Goal: Task Accomplishment & Management: Use online tool/utility

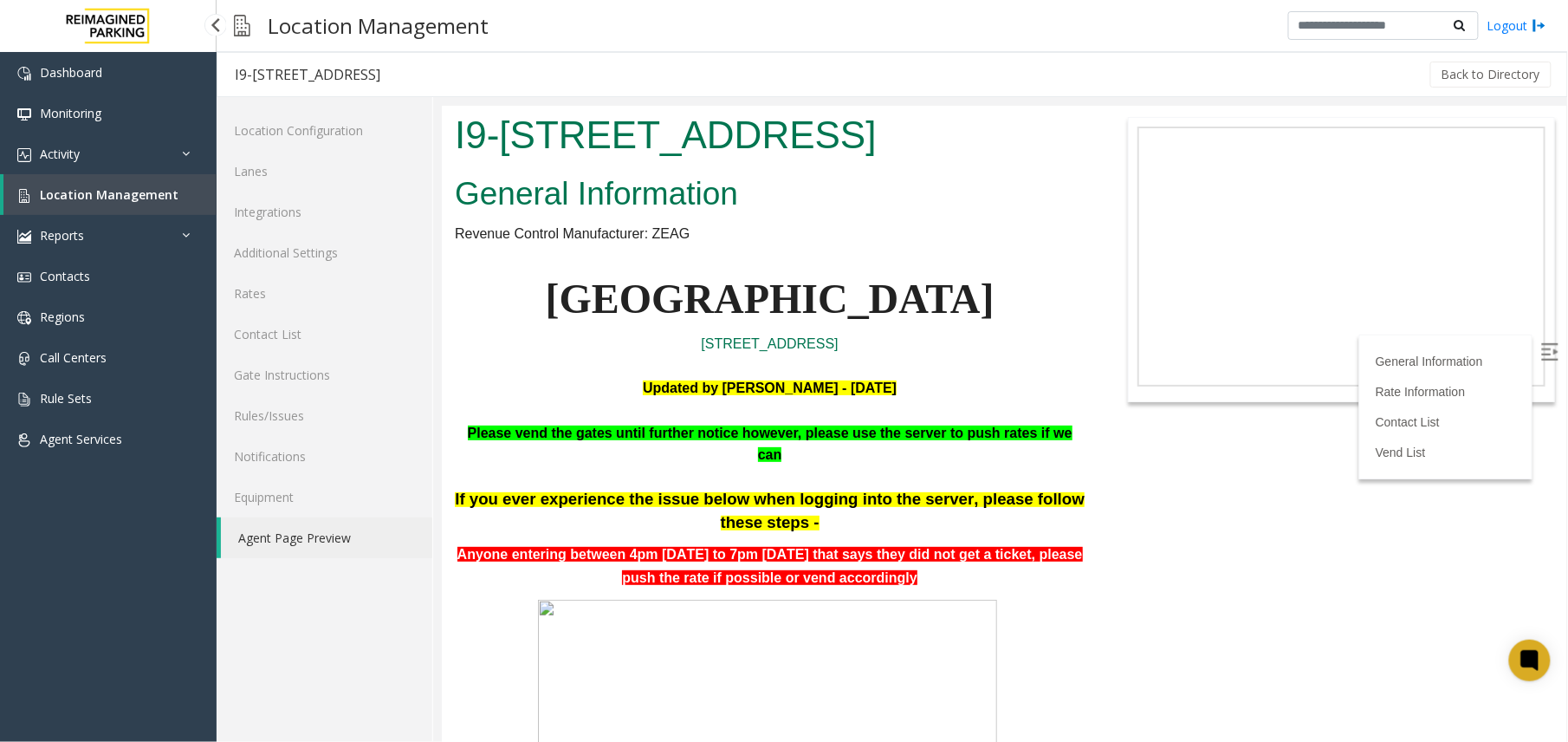
scroll to position [1964, 0]
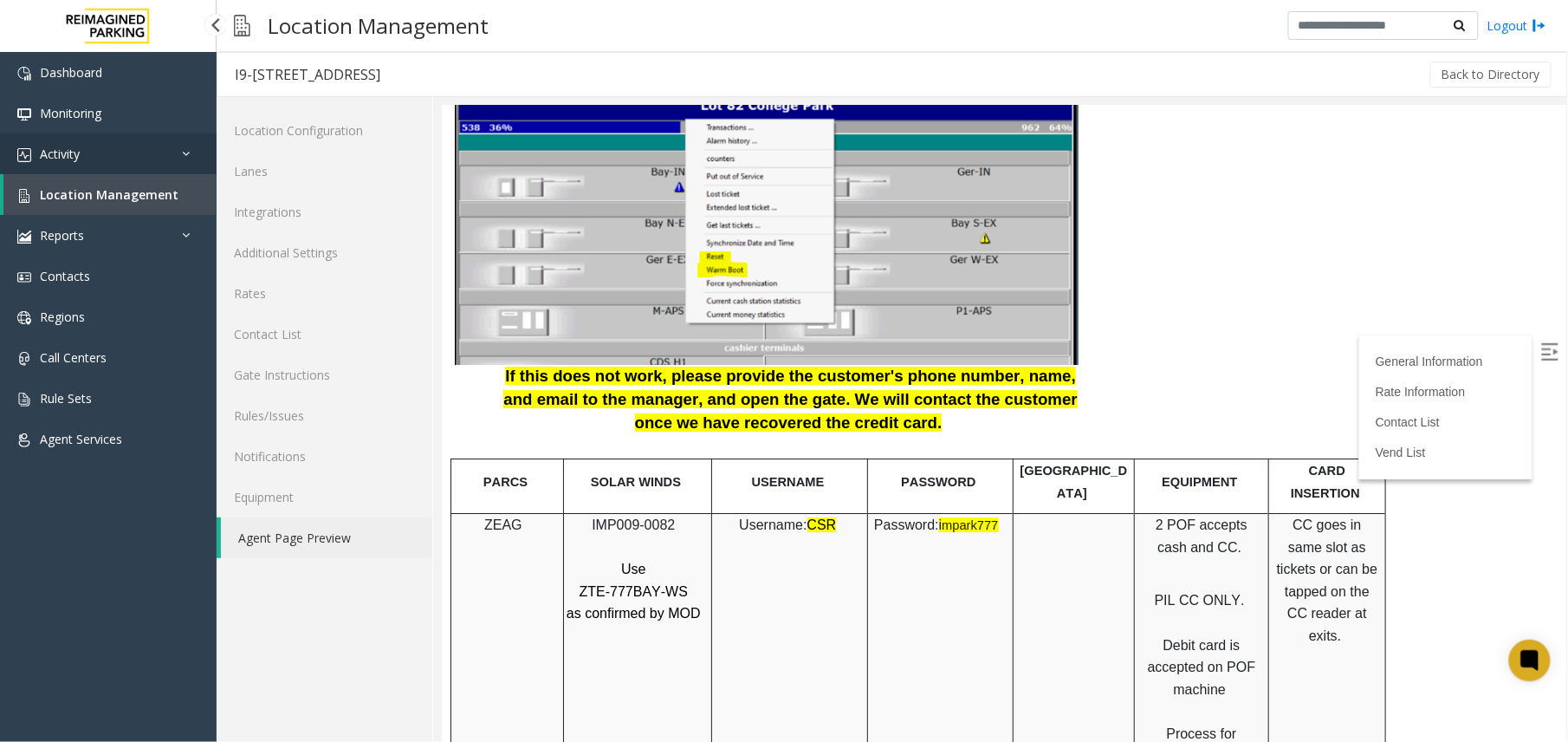
drag, startPoint x: 0, startPoint y: 0, endPoint x: 154, endPoint y: 155, distance: 218.5
click at [154, 155] on link "Activity" at bounding box center [108, 154] width 217 height 41
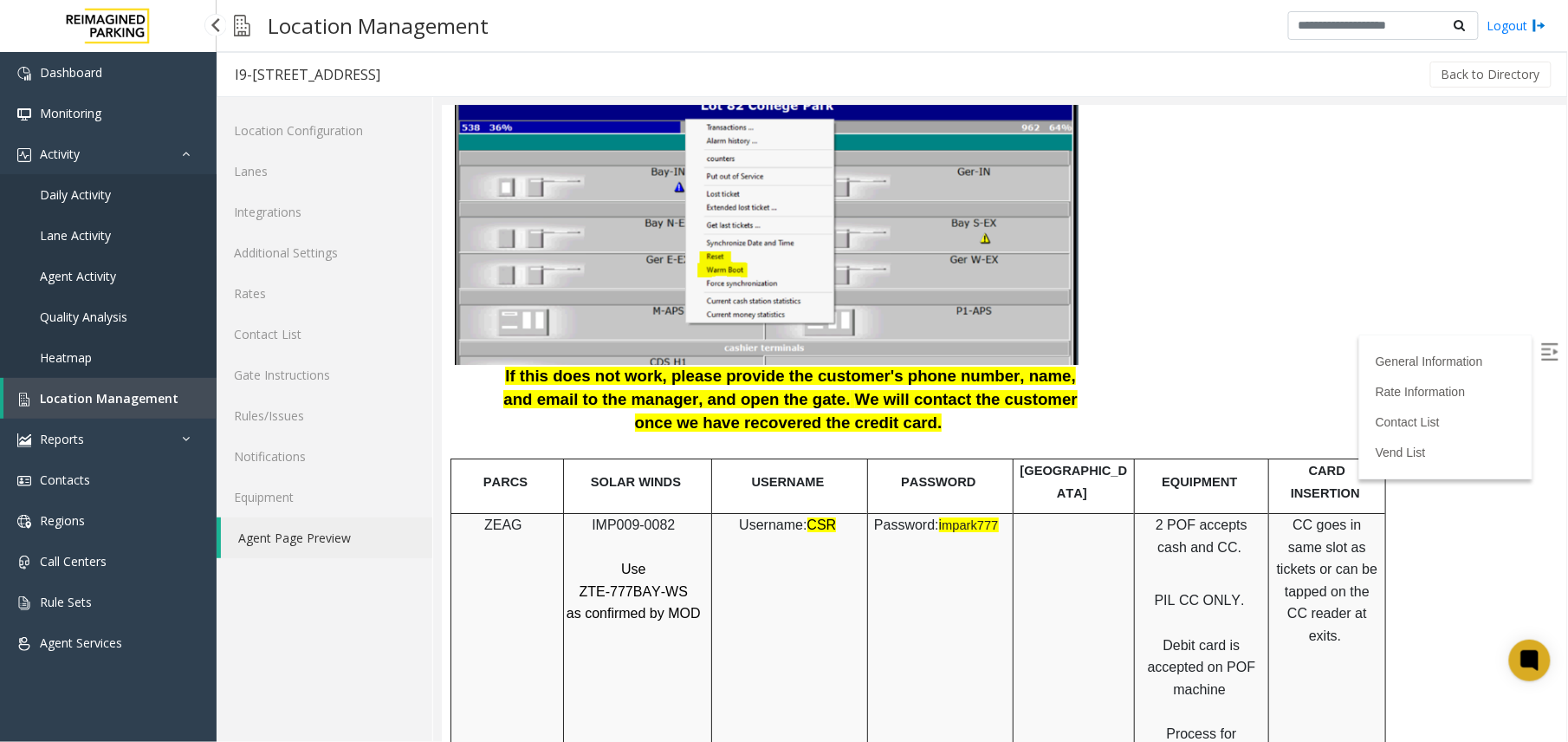
click at [122, 271] on link "Agent Activity" at bounding box center [108, 276] width 217 height 41
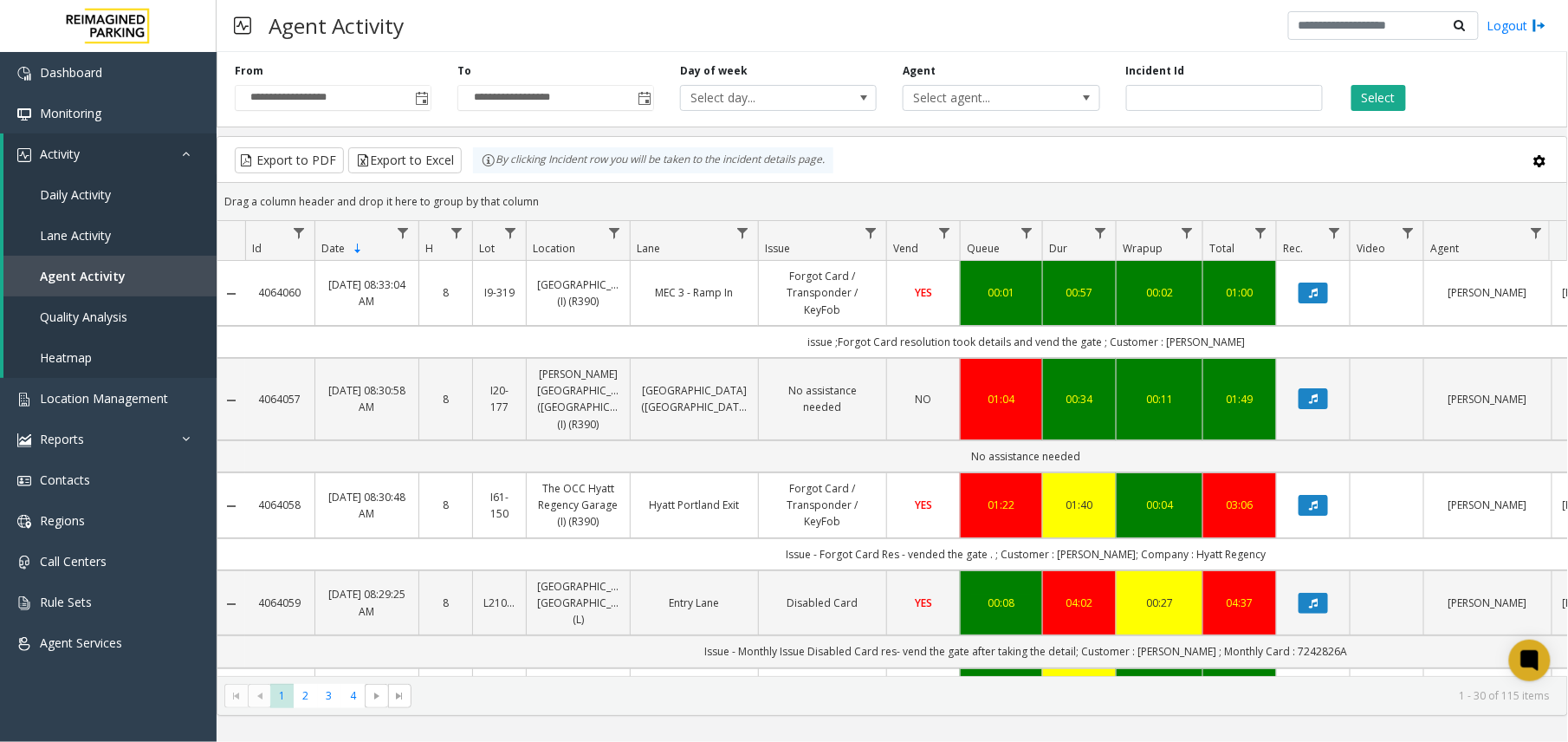
scroll to position [116, 0]
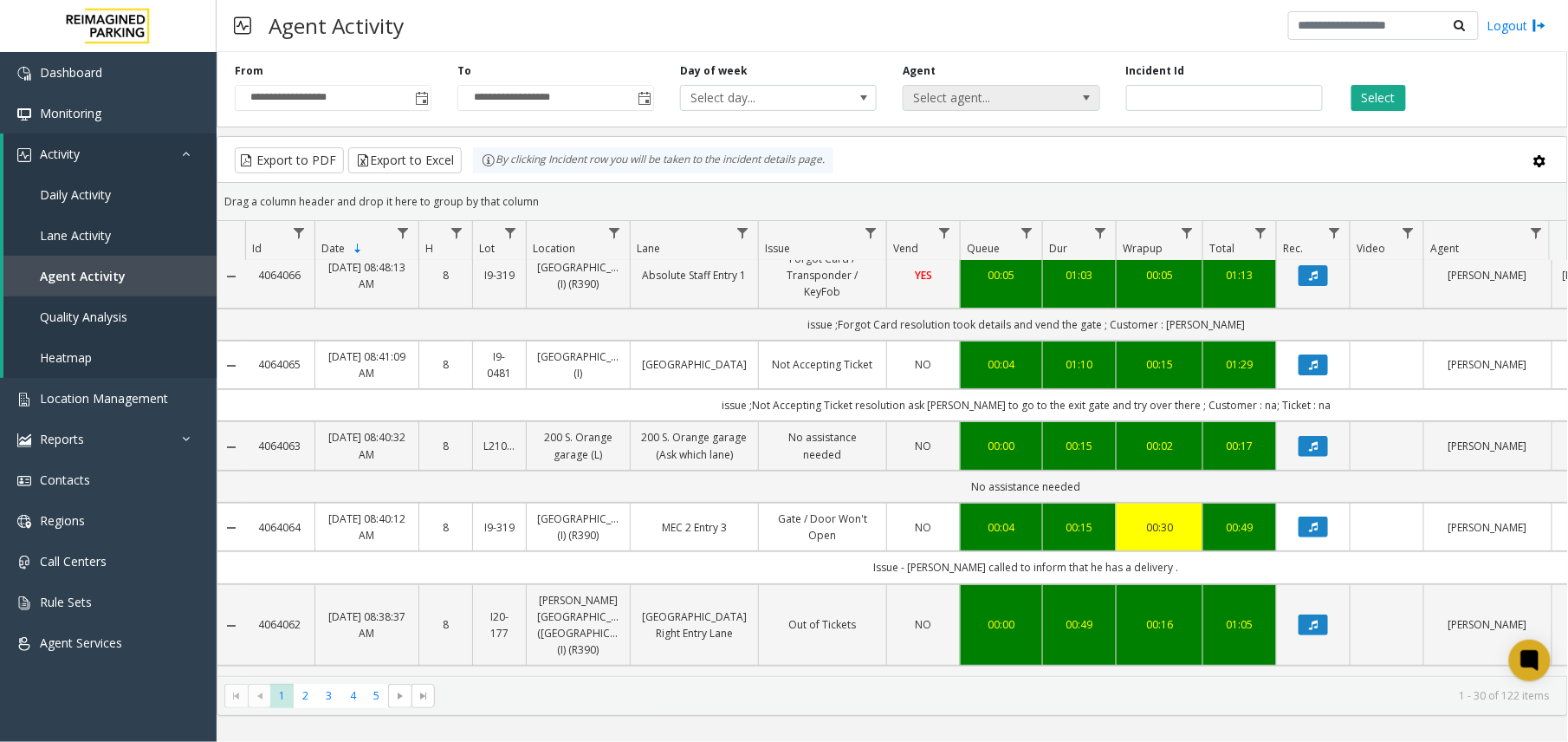
click at [989, 104] on span "Select agent..." at bounding box center [982, 98] width 156 height 24
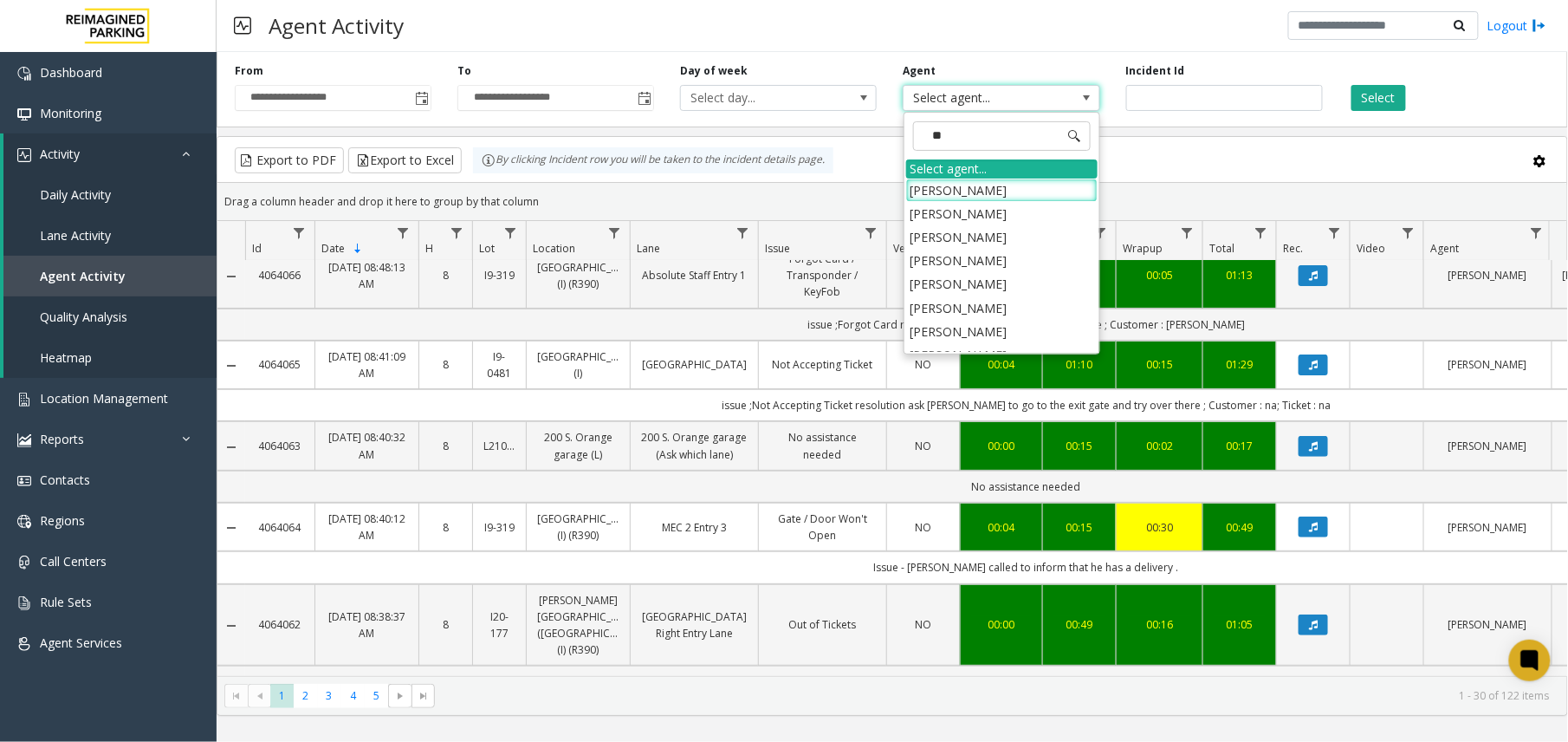
type input "***"
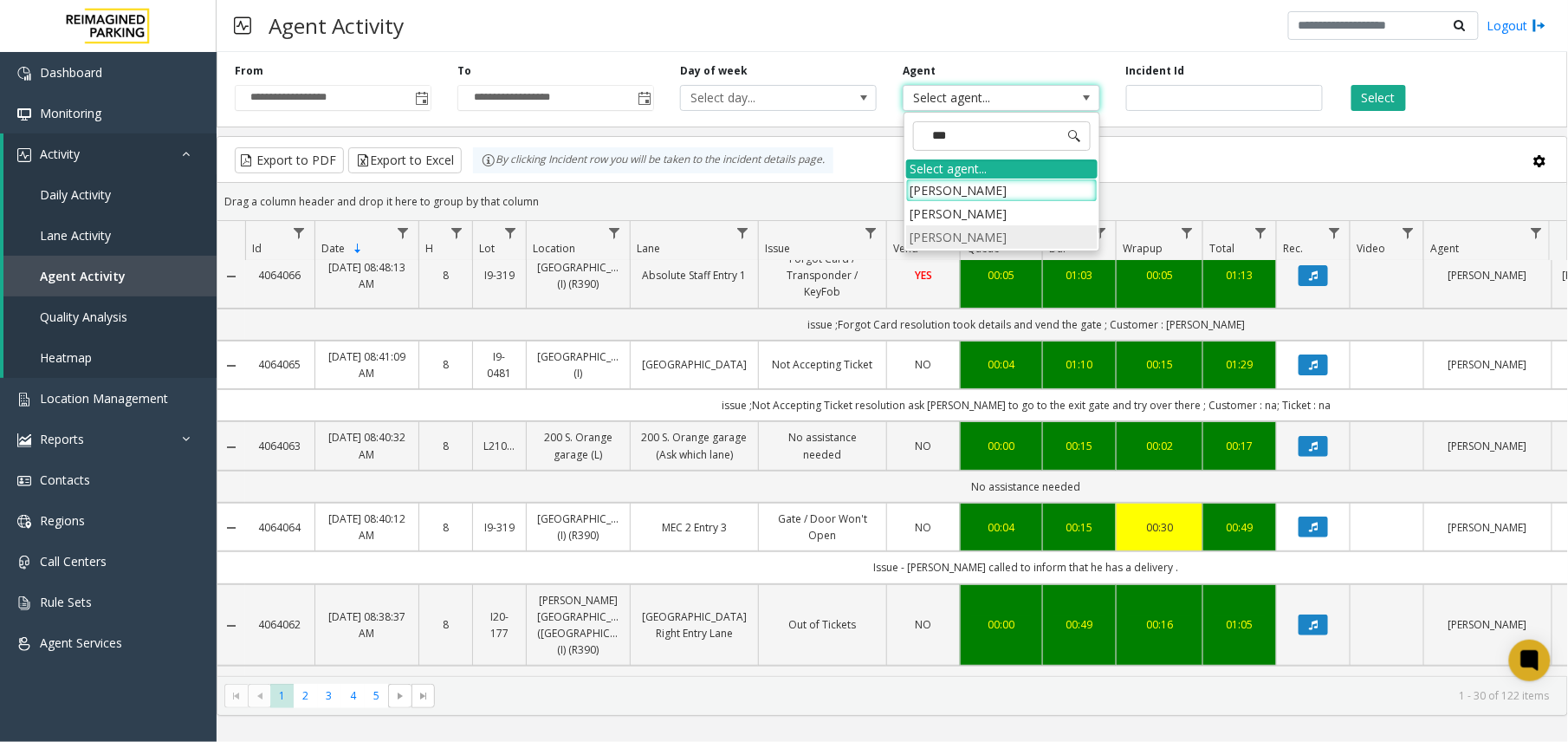
click at [965, 228] on li "[PERSON_NAME]" at bounding box center [1002, 237] width 192 height 23
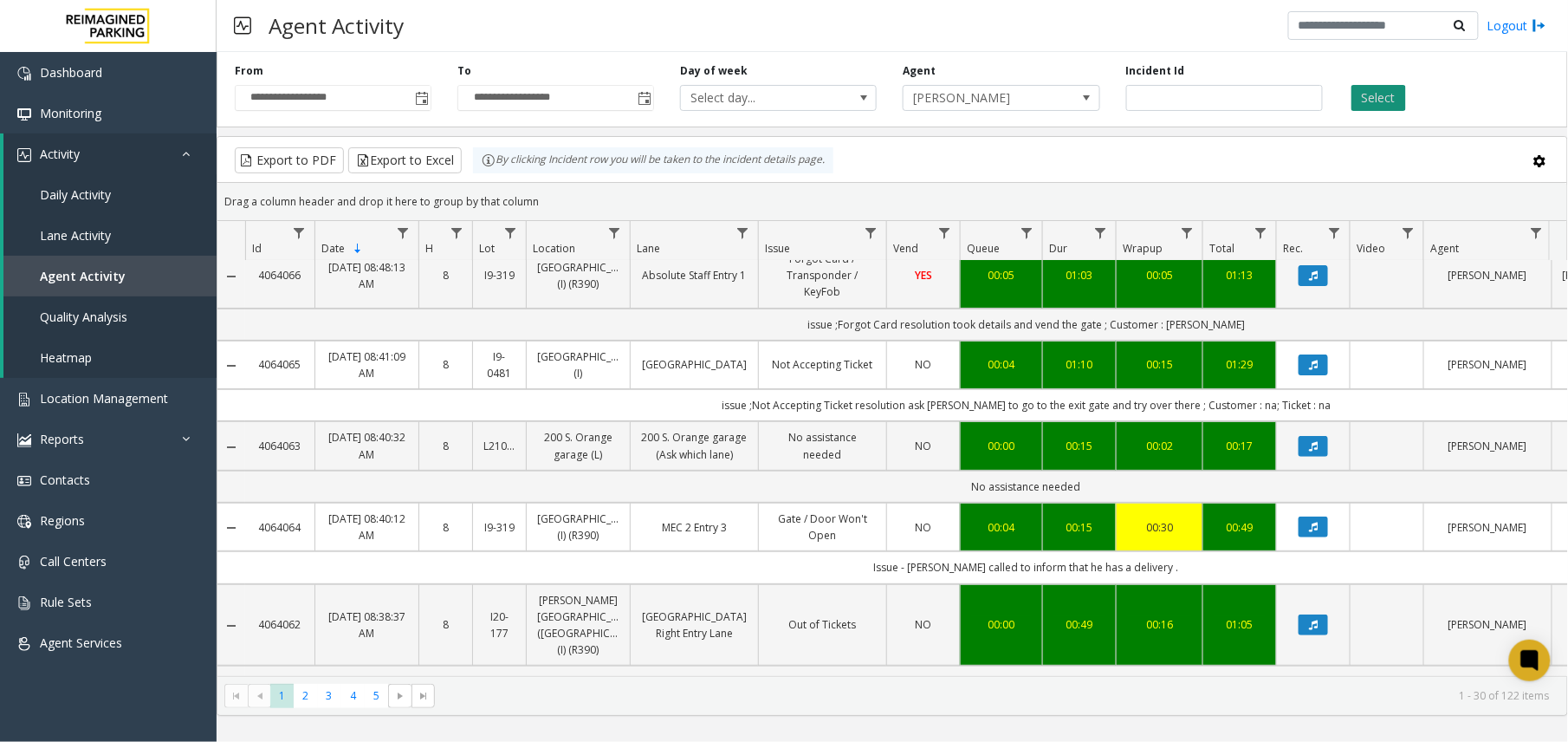
click at [1370, 95] on button "Select" at bounding box center [1378, 98] width 54 height 26
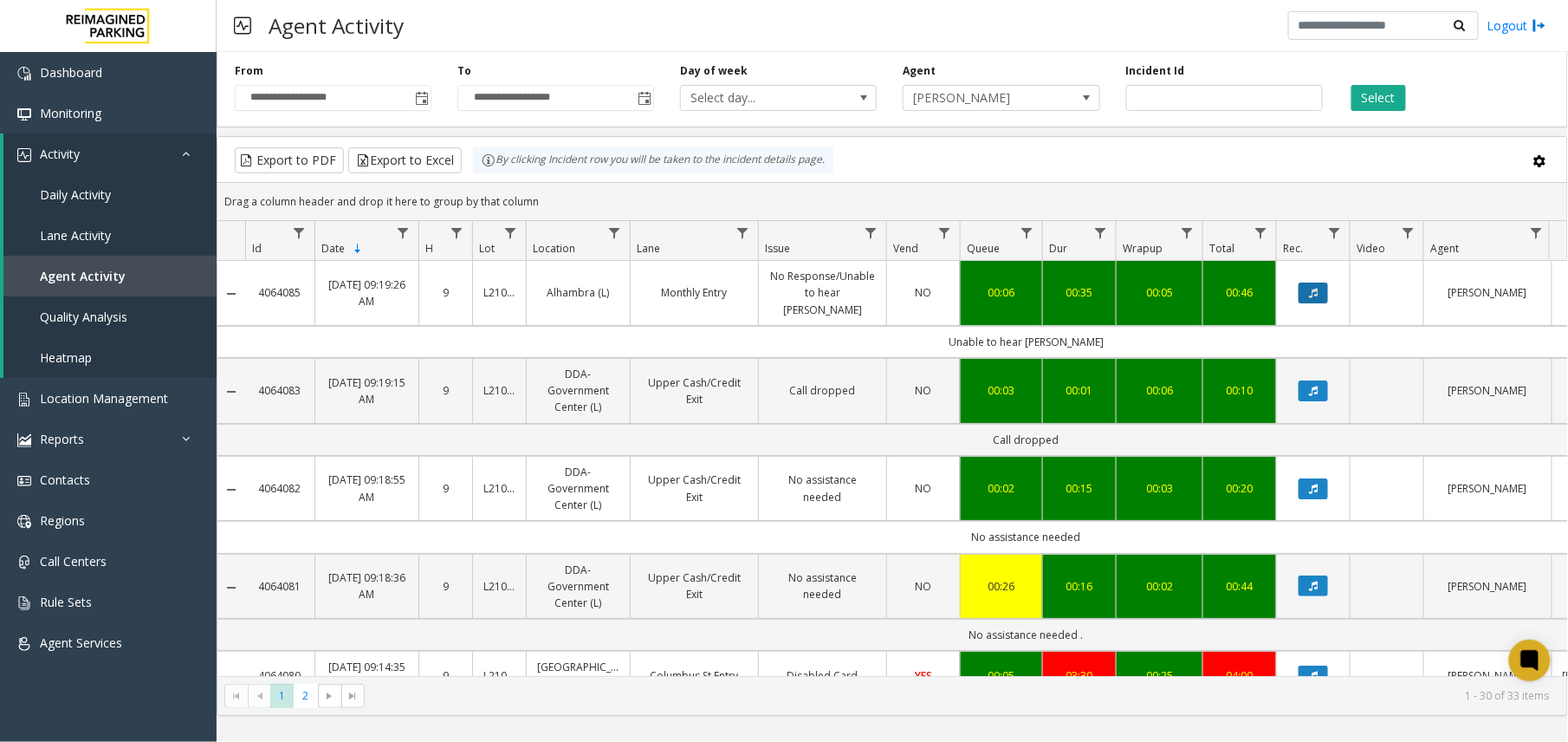
click at [1315, 288] on icon "Data table" at bounding box center [1314, 293] width 9 height 11
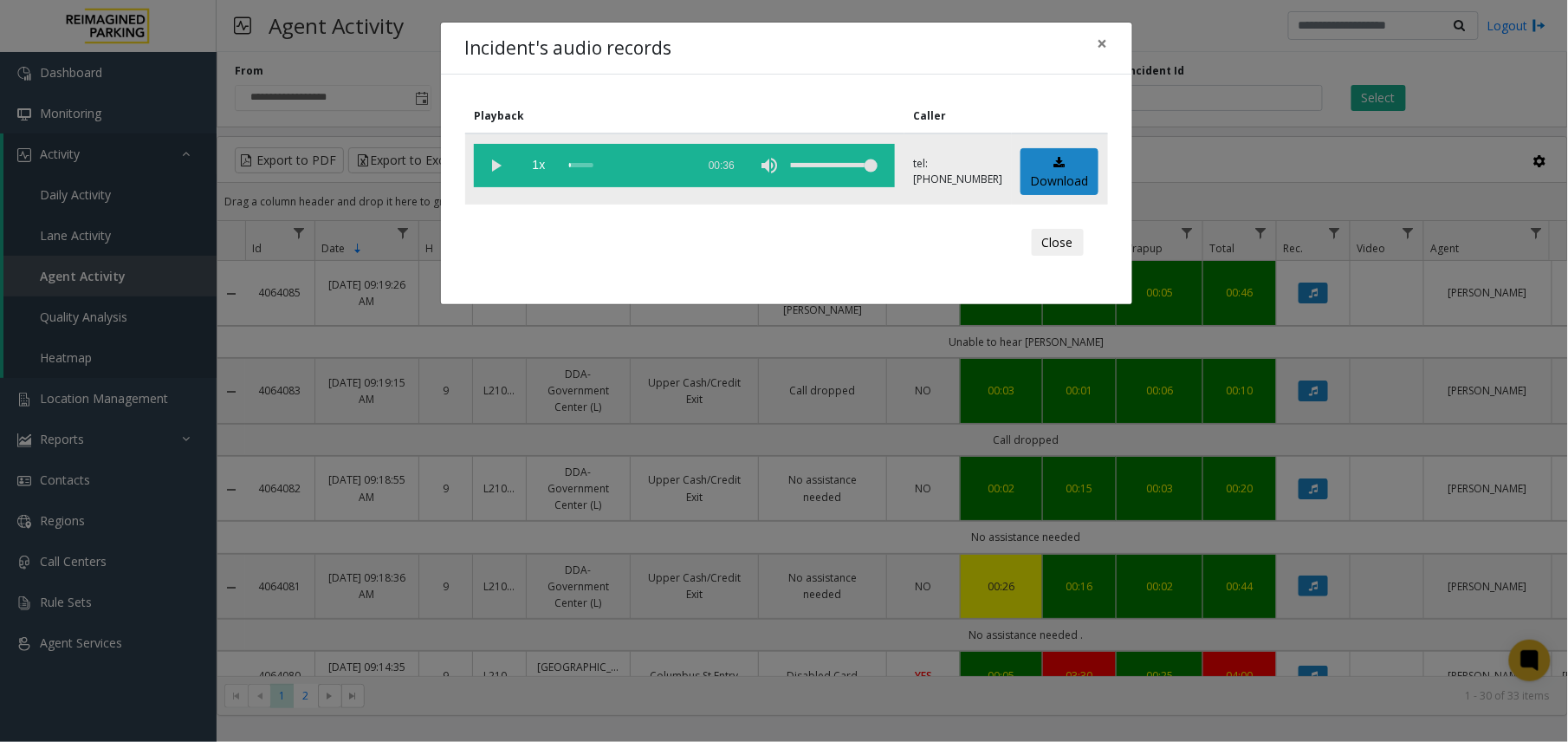
click at [492, 167] on vg-play-pause at bounding box center [495, 165] width 44 height 44
click at [1069, 547] on div "Incident's audio records × Playback Caller 1x 00:36 tel:[PHONE_NUMBER] Download…" at bounding box center [784, 371] width 1568 height 742
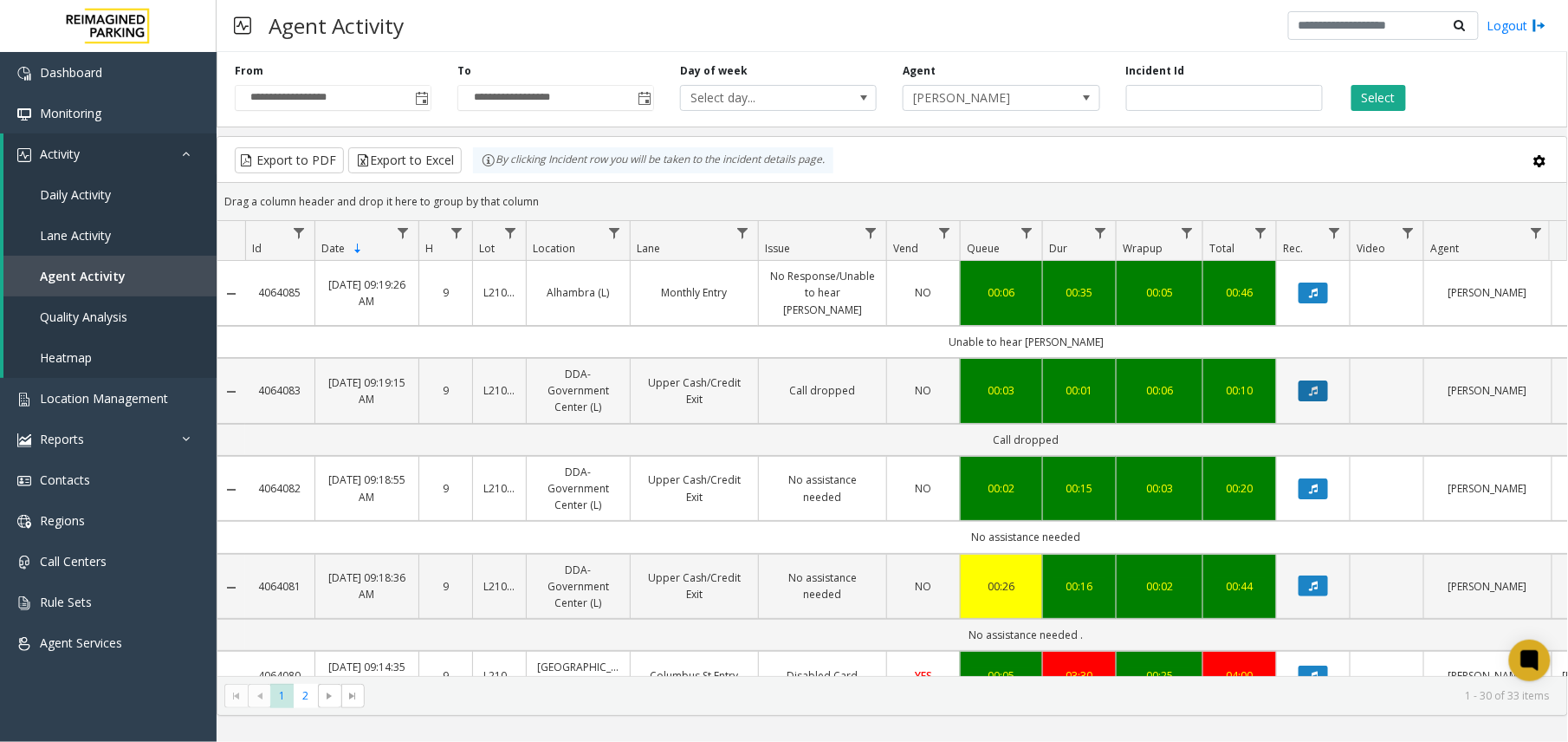
click at [1309, 386] on icon "Data table" at bounding box center [1314, 391] width 9 height 11
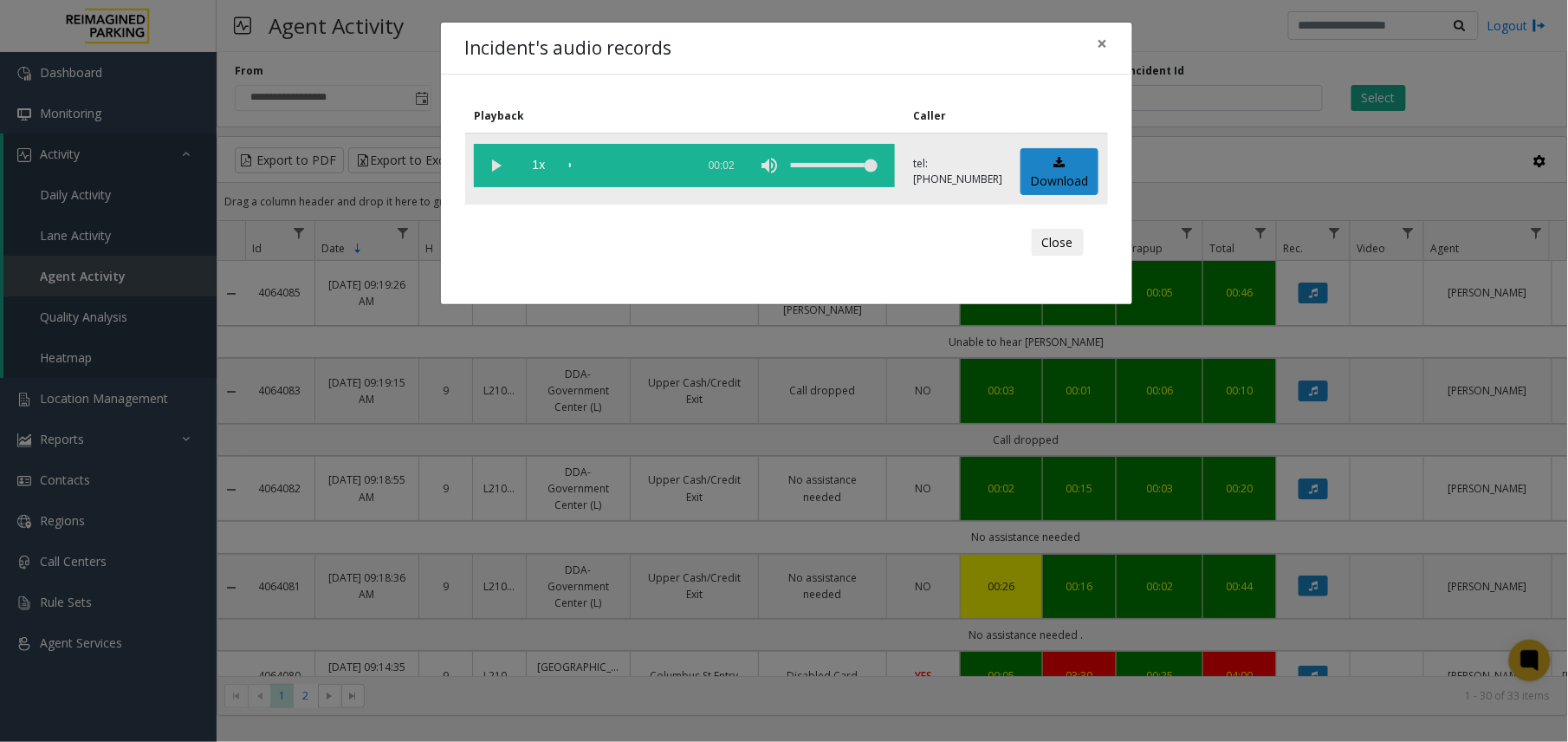
click at [492, 167] on vg-play-pause at bounding box center [495, 165] width 44 height 44
click at [866, 458] on div "Incident's audio records × Playback Caller 1x 00:02 tel:[PHONE_NUMBER] Download…" at bounding box center [784, 371] width 1568 height 742
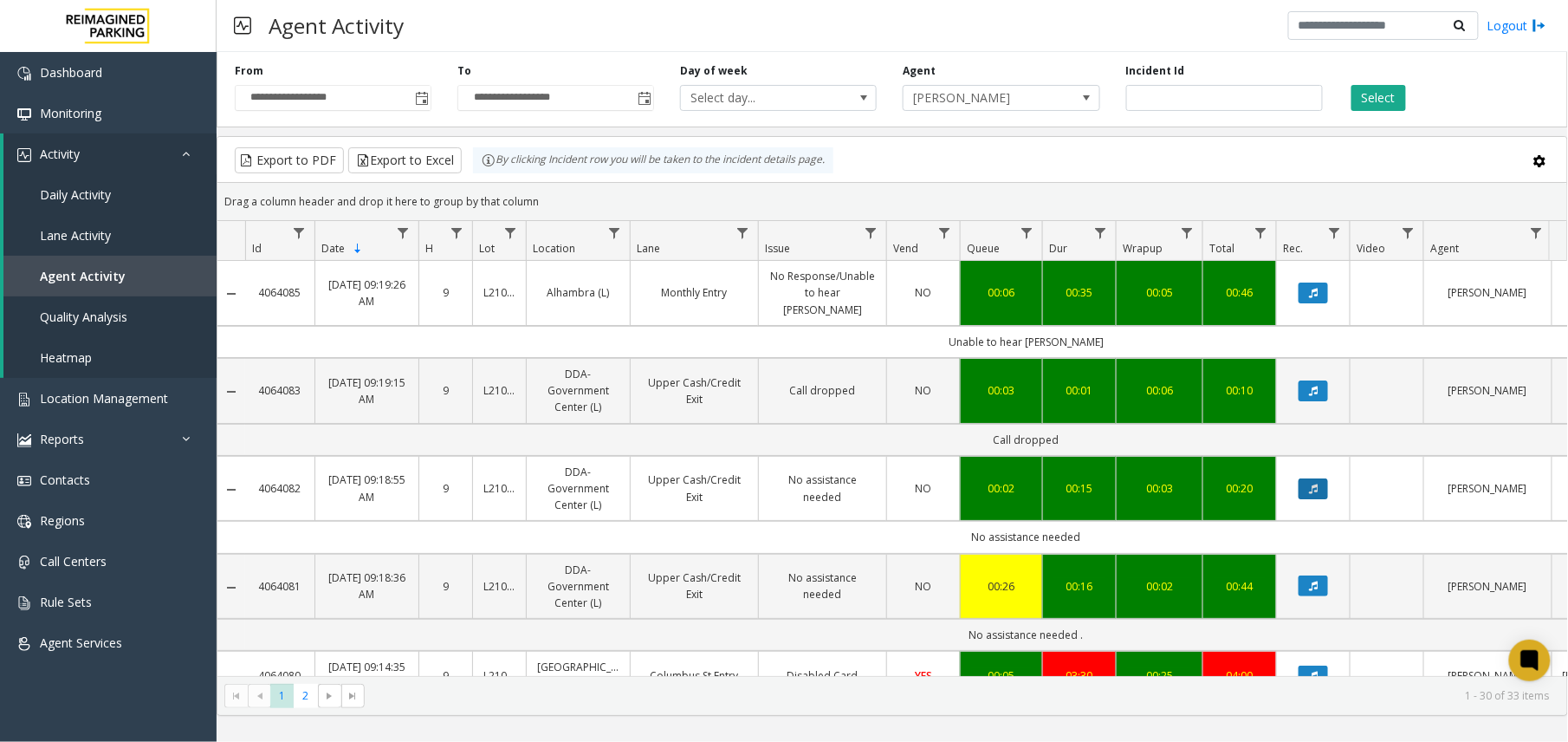
click at [1309, 478] on button "Data table" at bounding box center [1313, 488] width 29 height 20
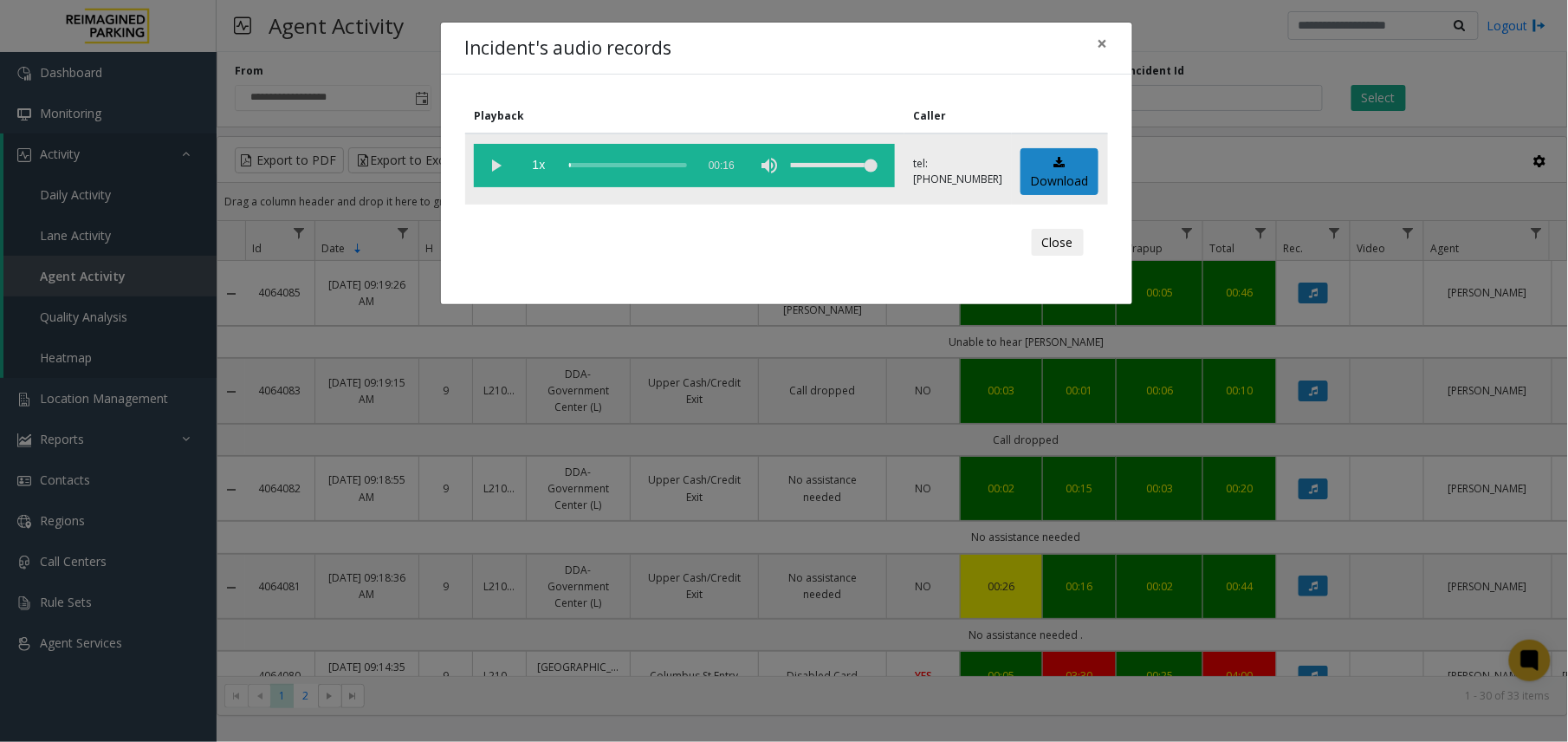
click at [504, 166] on vg-play-pause at bounding box center [495, 165] width 44 height 44
click at [1273, 468] on div "Incident's audio records × Playback Caller 1x 00:16 tel:[PHONE_NUMBER] Download…" at bounding box center [784, 371] width 1568 height 742
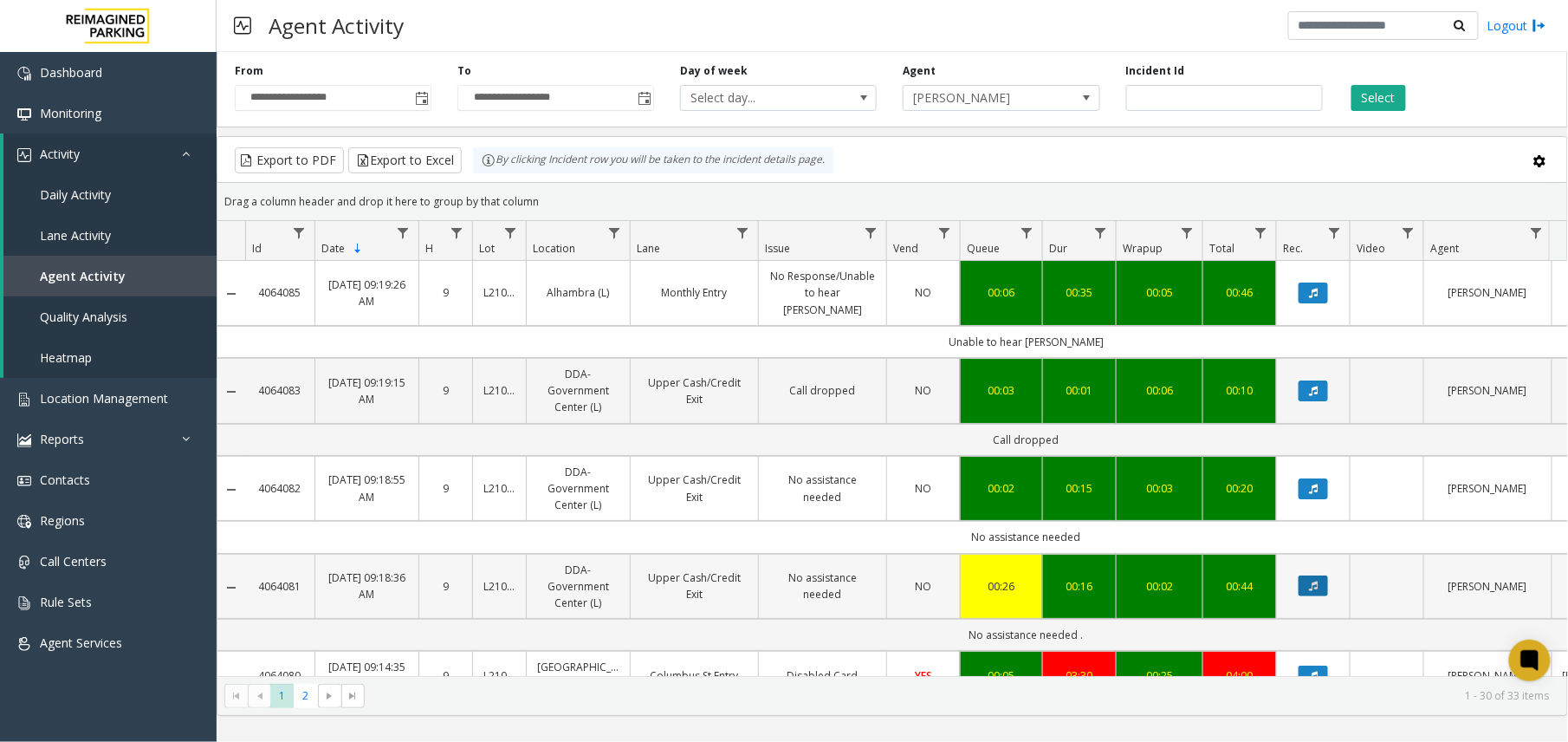
click at [1317, 583] on button "Data table" at bounding box center [1313, 586] width 29 height 20
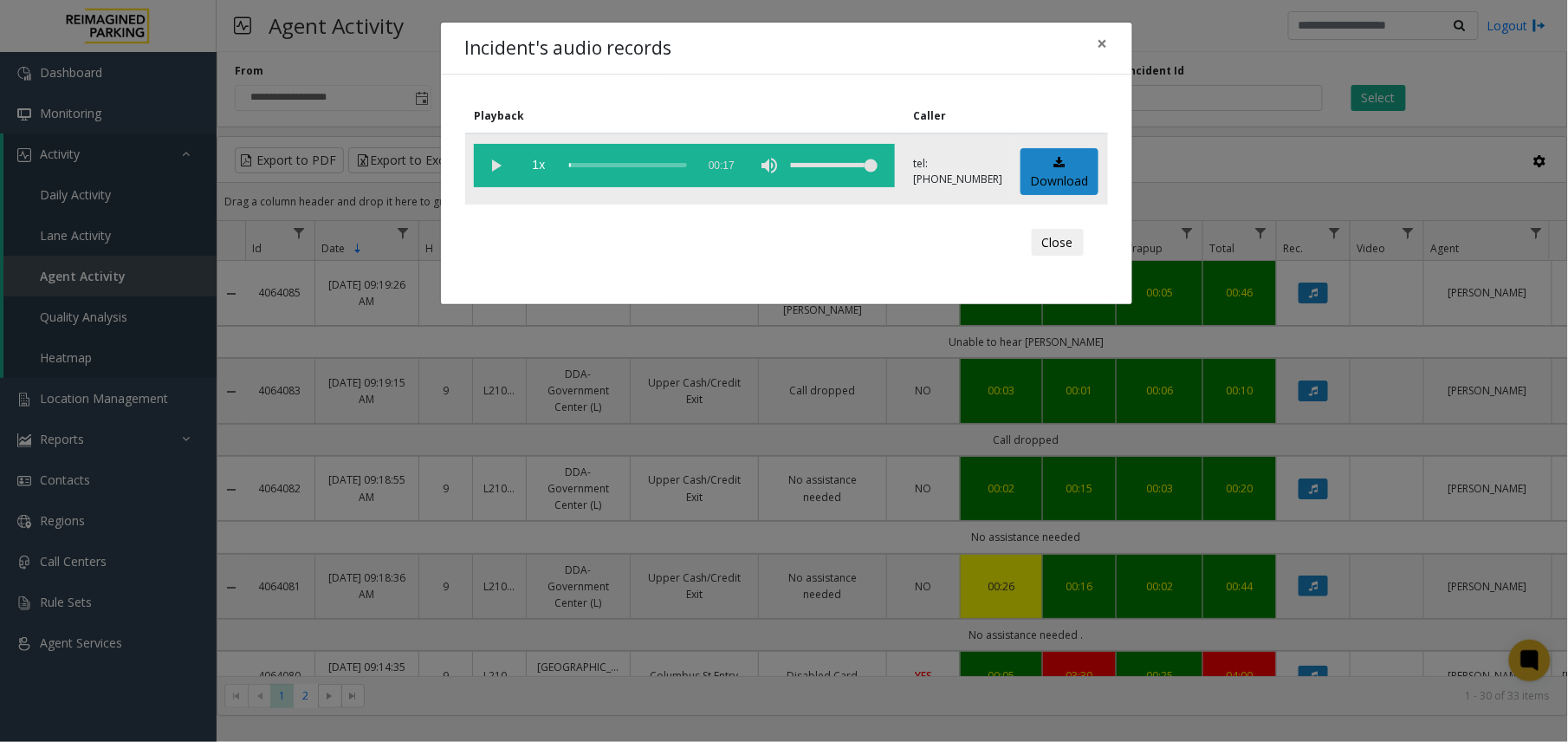
click at [482, 164] on vg-play-pause at bounding box center [495, 165] width 44 height 44
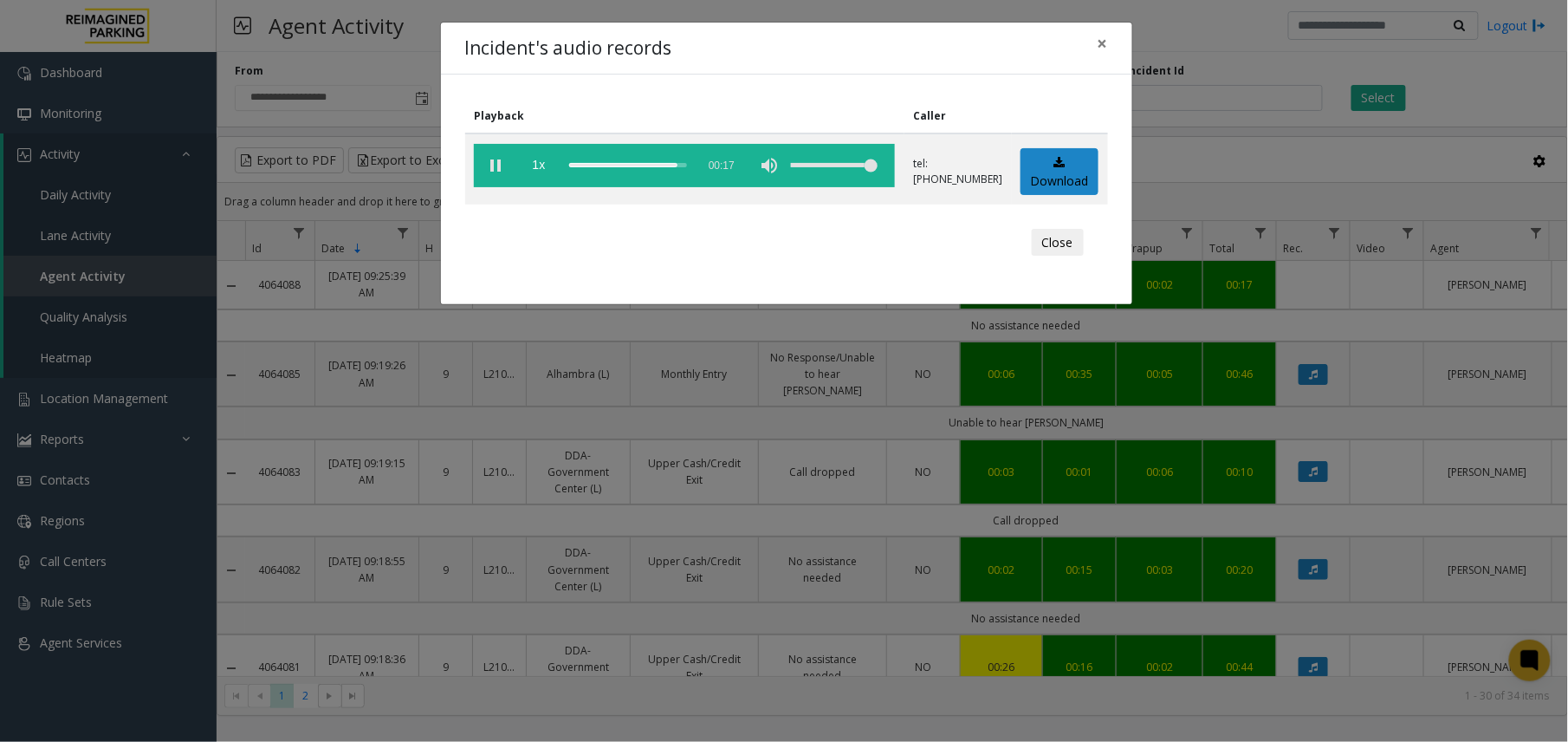
click at [1183, 436] on div "Incident's audio records × Playback Caller 1x 00:17 tel:[PHONE_NUMBER] Download…" at bounding box center [784, 371] width 1568 height 742
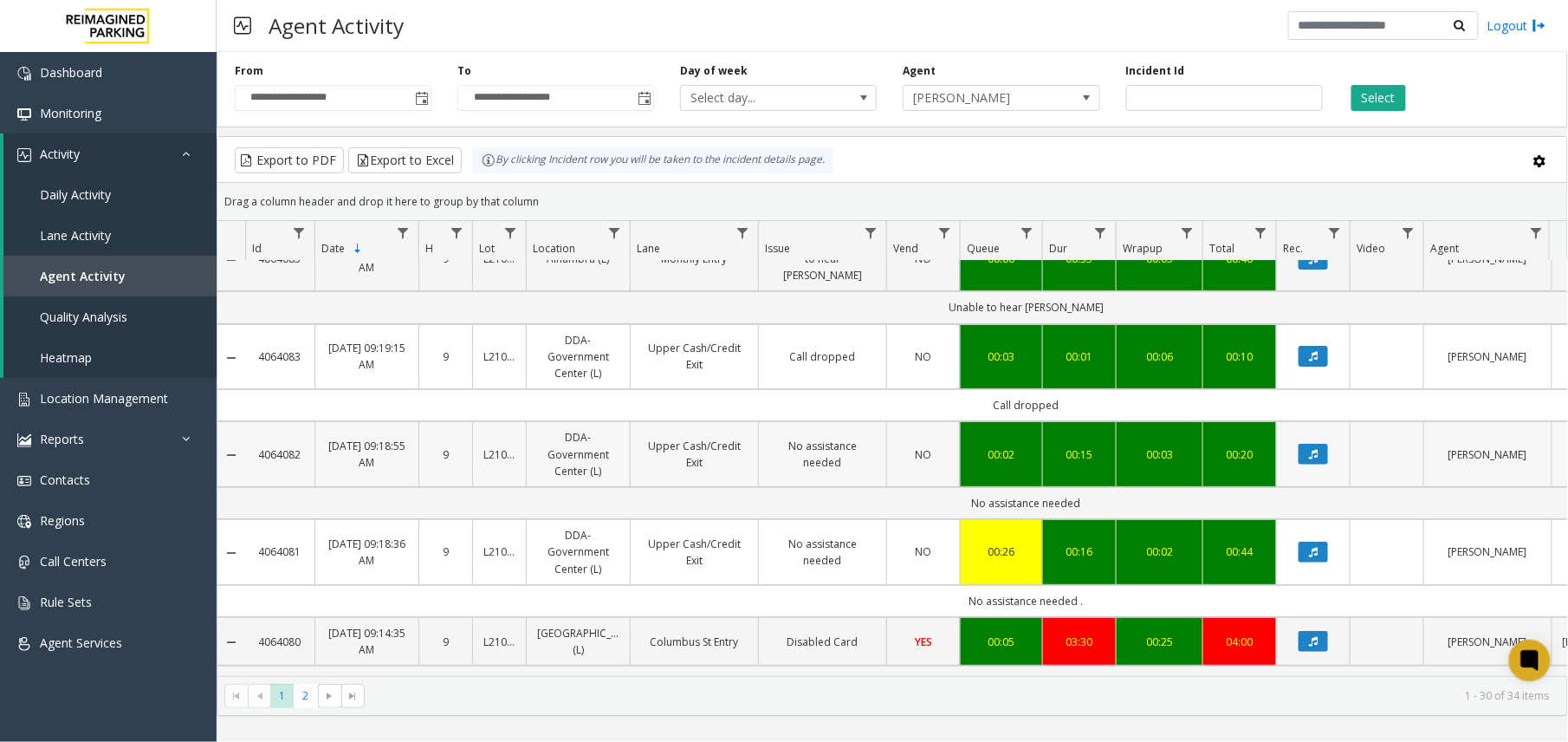
scroll to position [230, 0]
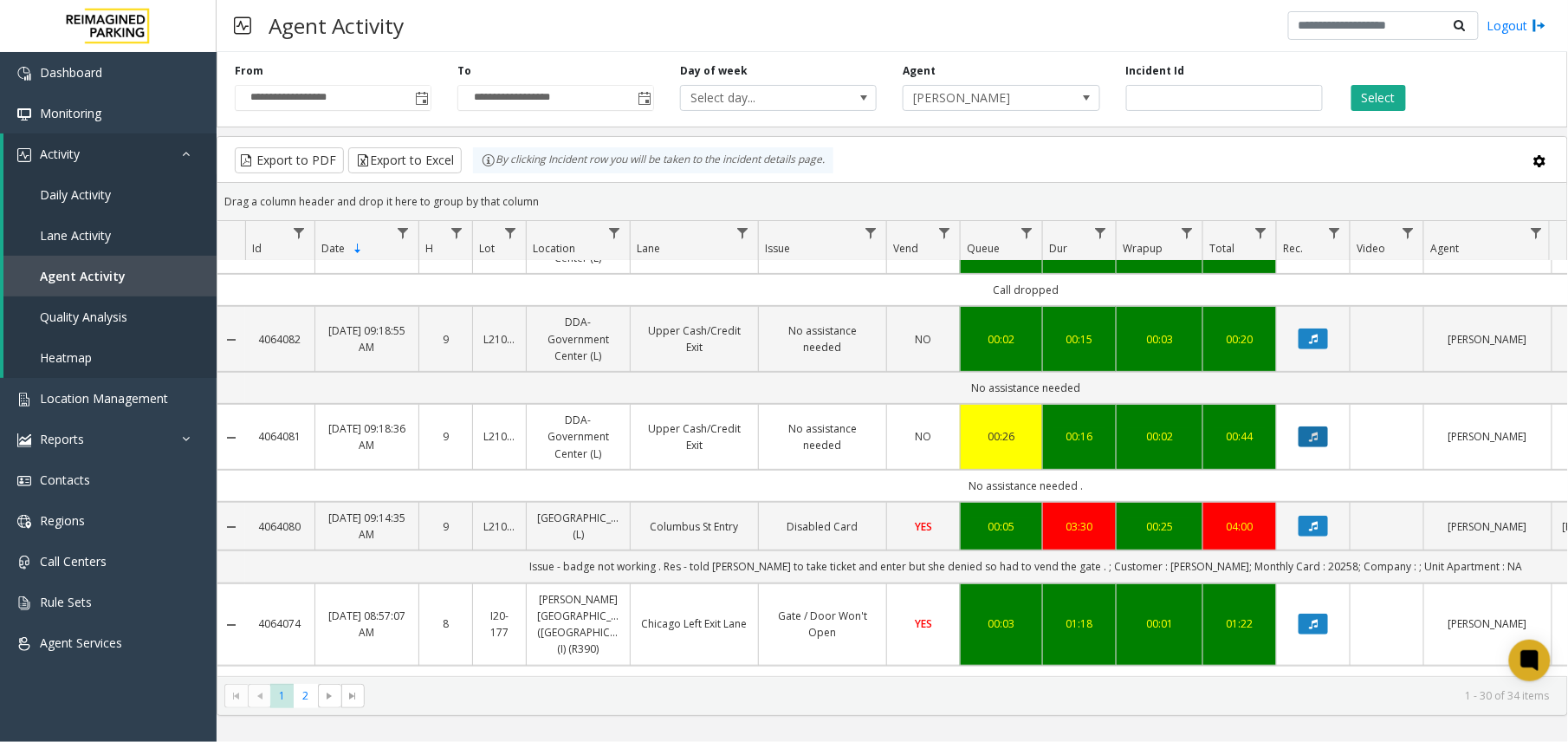
click at [1313, 432] on icon "Data table" at bounding box center [1314, 437] width 9 height 11
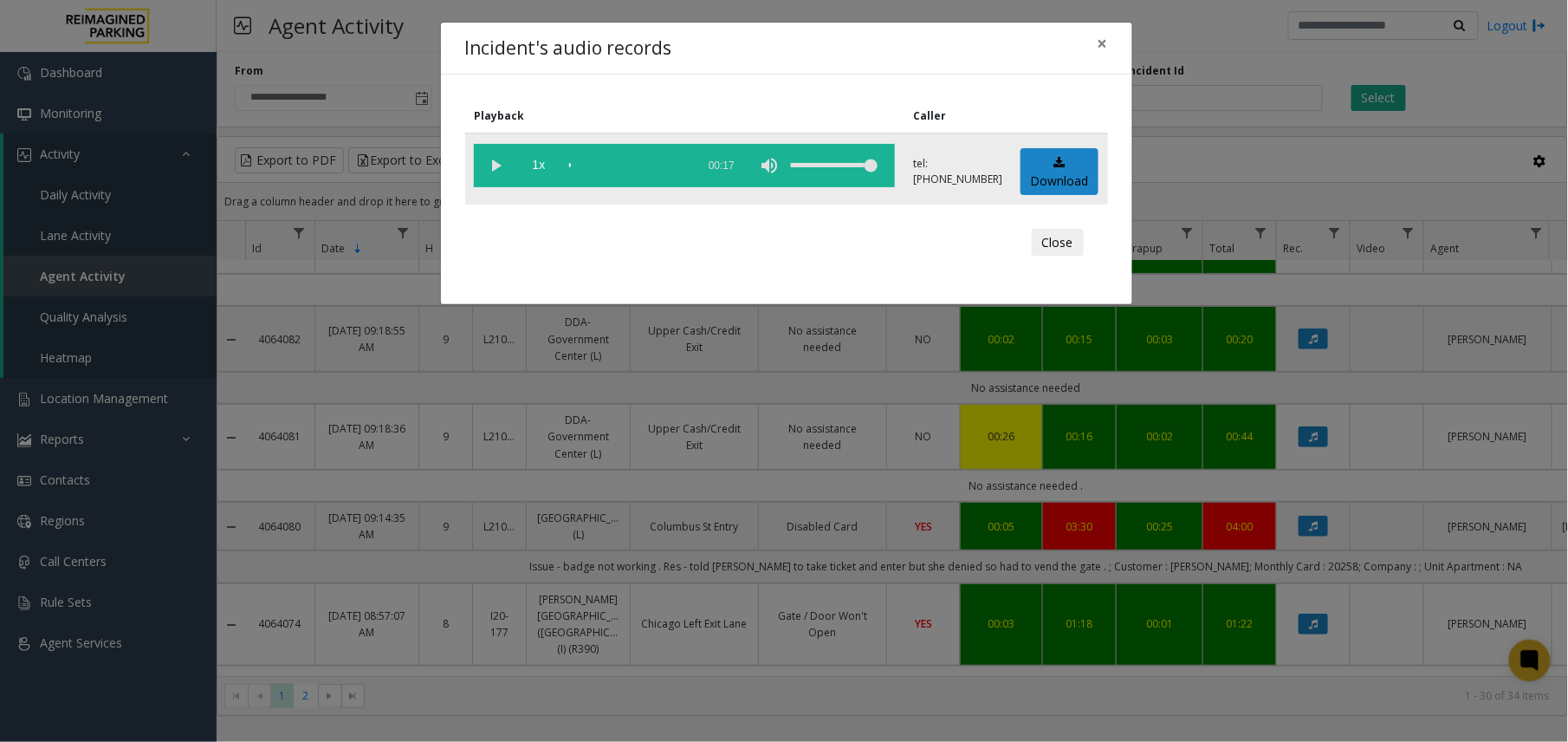
click at [493, 157] on vg-play-pause at bounding box center [495, 165] width 44 height 44
click at [490, 161] on vg-play-pause at bounding box center [495, 165] width 44 height 44
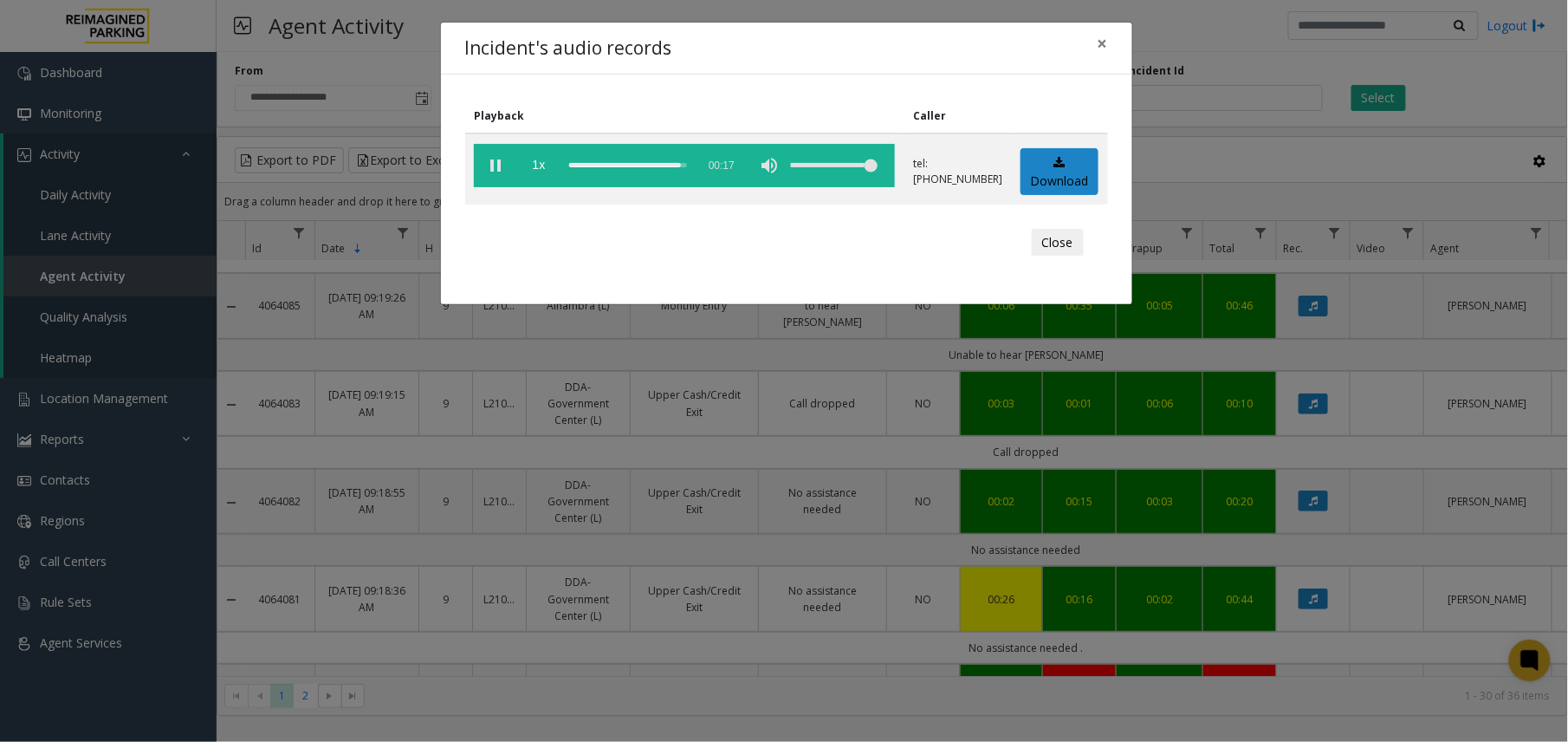
click at [1217, 529] on div "Incident's audio records × Playback Caller 1x 00:17 tel:[PHONE_NUMBER] Download…" at bounding box center [784, 371] width 1568 height 742
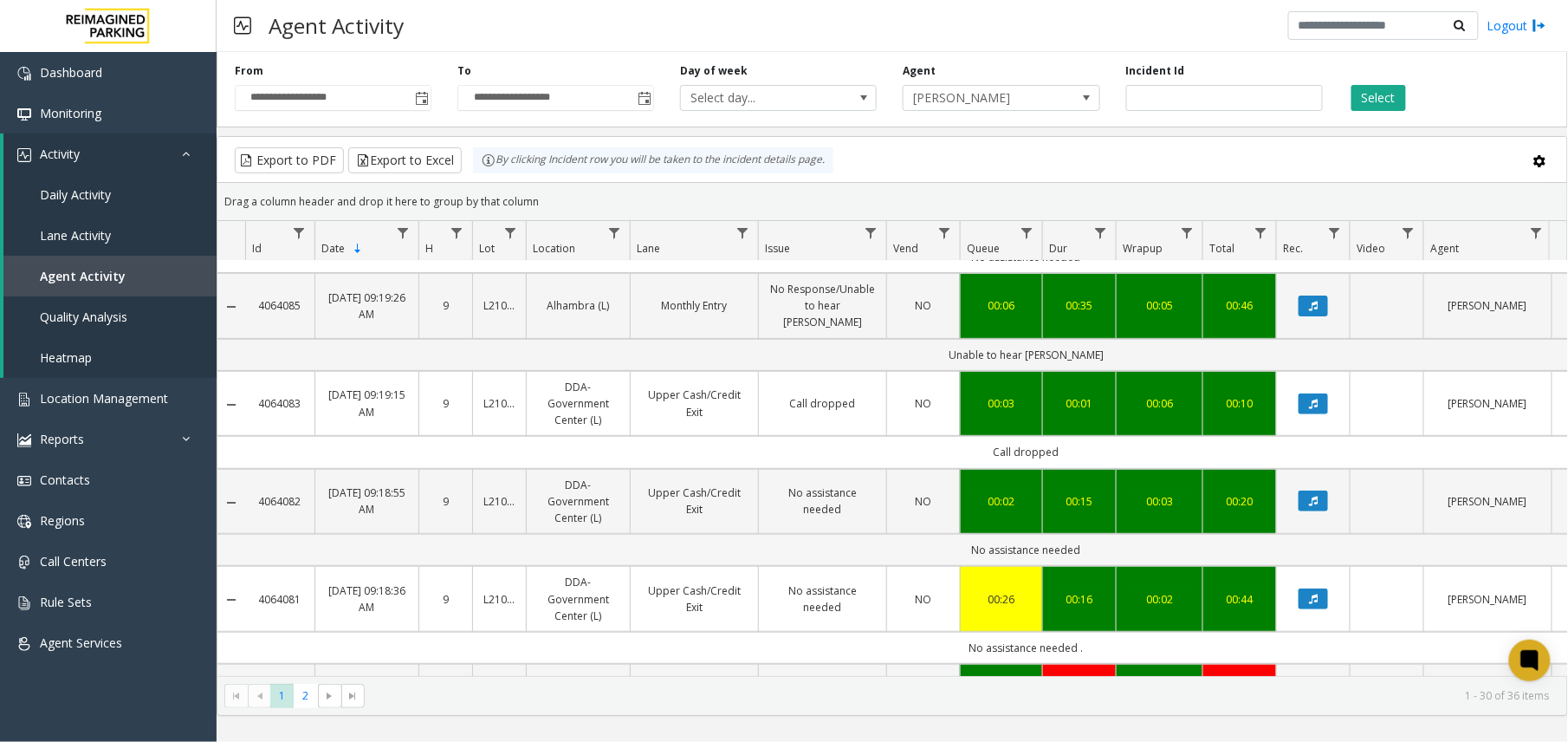
scroll to position [347, 0]
